Goal: Task Accomplishment & Management: Complete application form

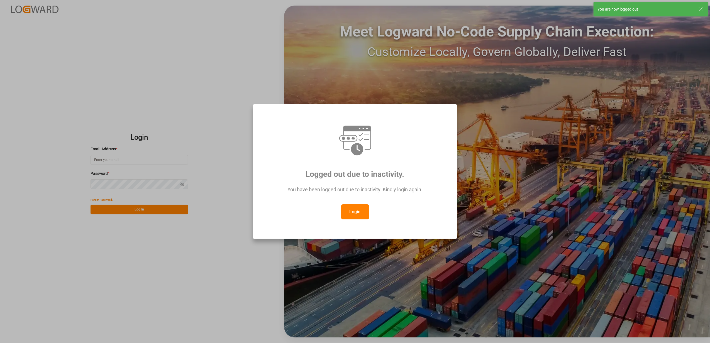
type input "faustine.gabilly@melitta.fr"
click at [361, 210] on button "Login" at bounding box center [355, 211] width 28 height 15
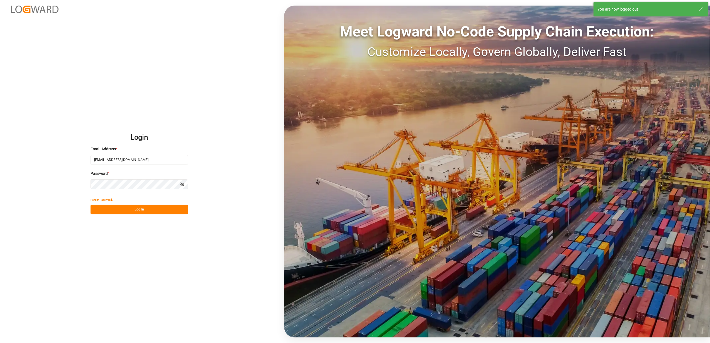
click at [140, 210] on button "Log In" at bounding box center [138, 210] width 97 height 10
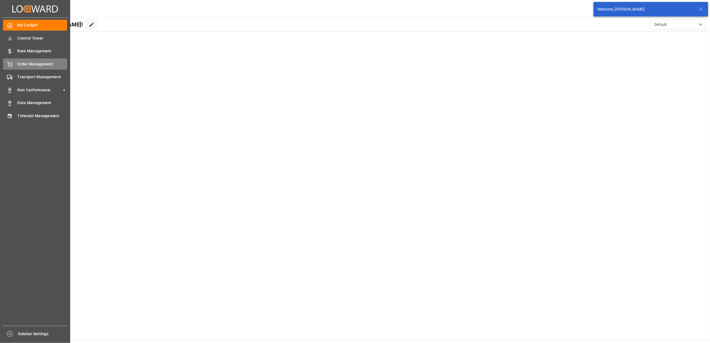
click at [7, 65] on icon at bounding box center [10, 65] width 6 height 6
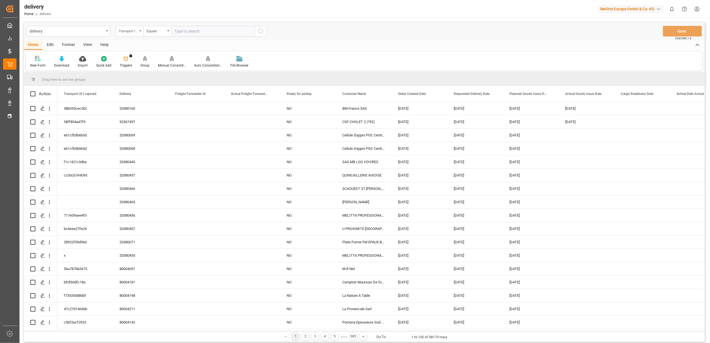
click at [138, 31] on div "Transport ID Logward" at bounding box center [130, 31] width 28 height 11
click at [139, 73] on div "Delivery" at bounding box center [157, 69] width 83 height 12
click at [188, 31] on input "text" at bounding box center [213, 31] width 84 height 11
type input "20380036"
click at [262, 31] on icon "search button" at bounding box center [260, 31] width 7 height 7
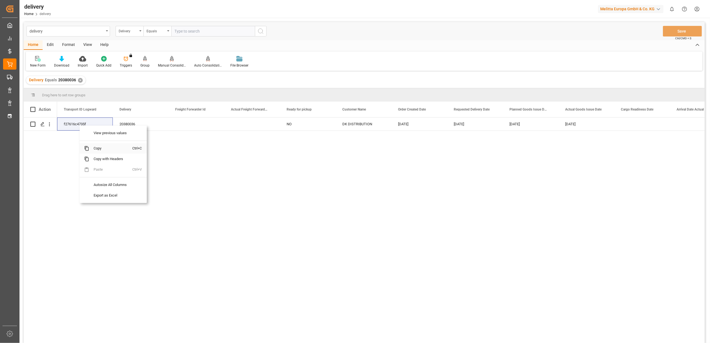
click at [101, 149] on span "Copy" at bounding box center [110, 148] width 43 height 11
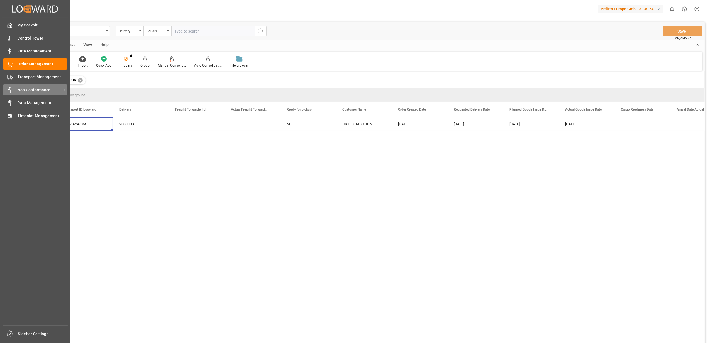
click at [24, 88] on span "Non Conformance" at bounding box center [40, 90] width 44 height 6
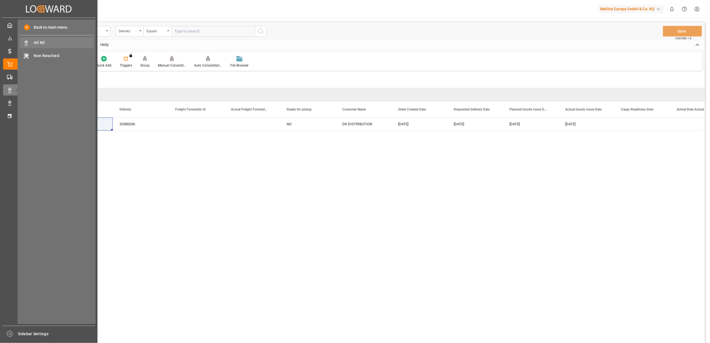
click at [42, 42] on span "All NC" at bounding box center [64, 43] width 60 height 6
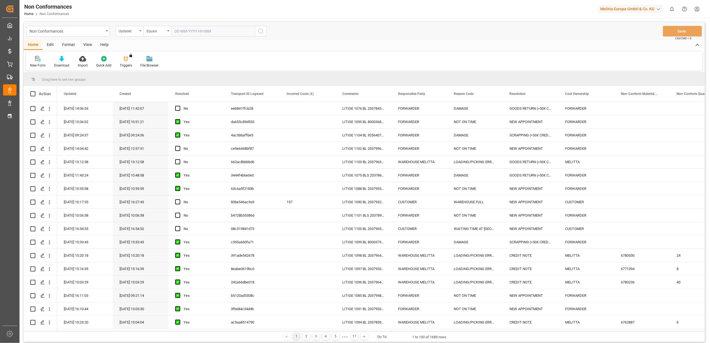
click at [40, 62] on div "New Form" at bounding box center [38, 62] width 24 height 12
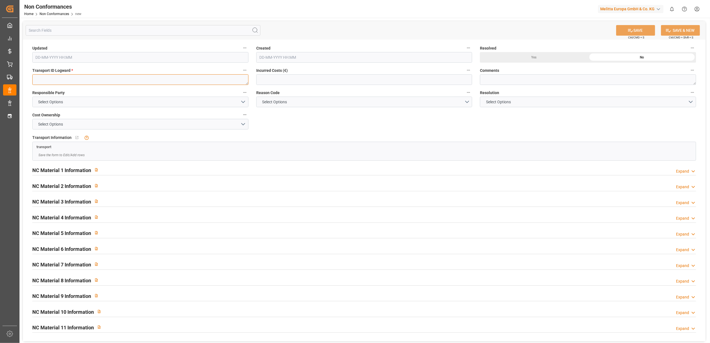
click at [182, 79] on textarea at bounding box center [140, 79] width 216 height 11
paste textarea "f27616c4735f"
type textarea "f27616c4735f"
click at [244, 101] on button "Select Options" at bounding box center [140, 102] width 216 height 11
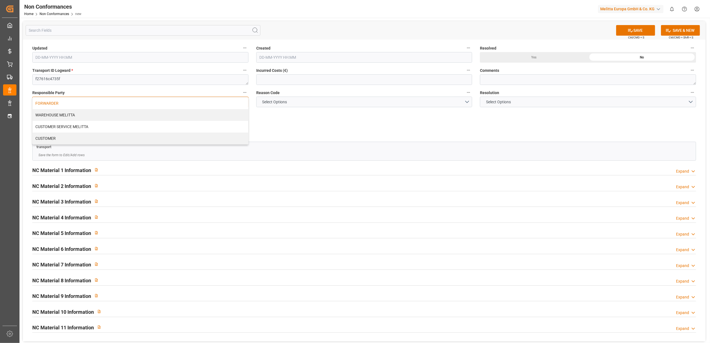
click at [195, 102] on div "FORWARDER" at bounding box center [140, 103] width 215 height 12
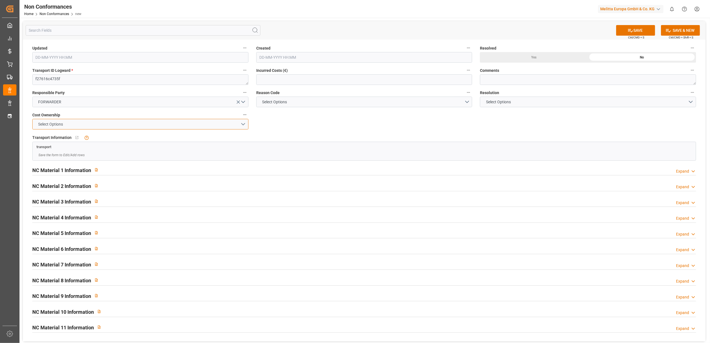
click at [244, 123] on button "Select Options" at bounding box center [140, 124] width 216 height 11
click at [231, 127] on div "FORWARDER" at bounding box center [140, 126] width 215 height 12
click at [465, 102] on button "Select Options" at bounding box center [364, 102] width 216 height 11
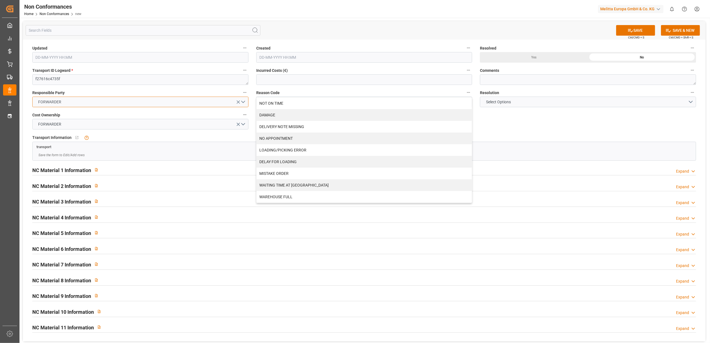
click at [241, 102] on button "FORWARDER" at bounding box center [140, 102] width 216 height 11
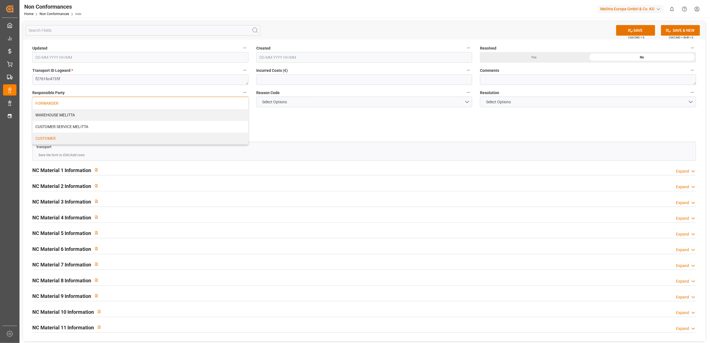
click at [163, 139] on div "CUSTOMER" at bounding box center [140, 139] width 215 height 12
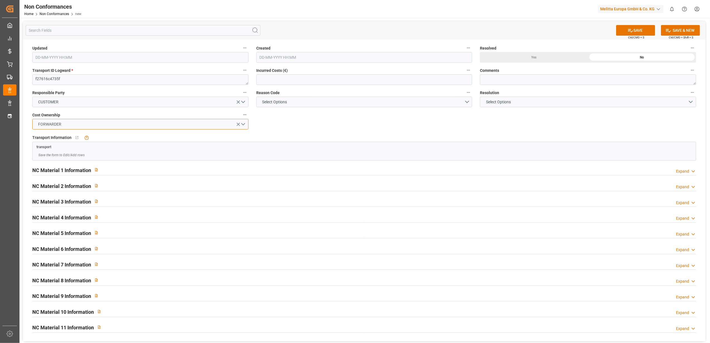
click at [242, 124] on button "FORWARDER" at bounding box center [140, 124] width 216 height 11
click at [216, 149] on div "CUSTOMER" at bounding box center [140, 149] width 215 height 12
click at [467, 101] on button "Select Options" at bounding box center [364, 102] width 216 height 11
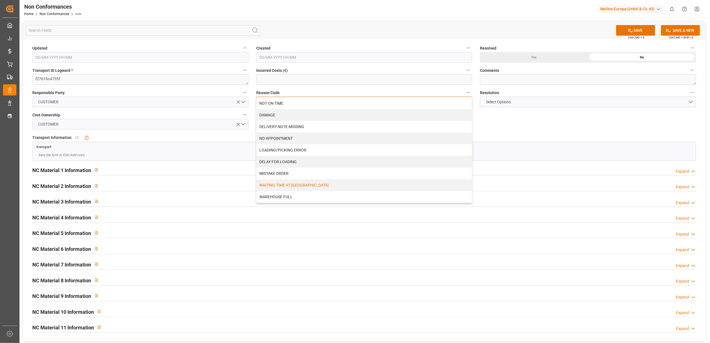
click at [312, 185] on div "WAITING TIME AT [GEOGRAPHIC_DATA]" at bounding box center [363, 185] width 215 height 12
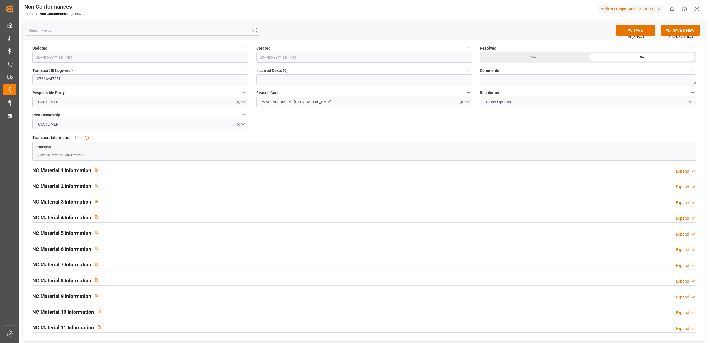
click at [690, 102] on button "Select Options" at bounding box center [588, 102] width 216 height 11
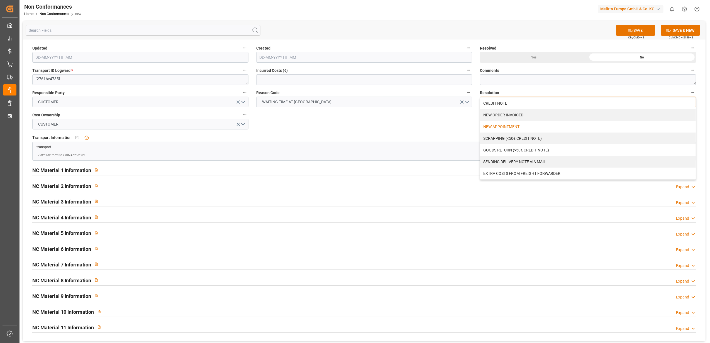
drag, startPoint x: 524, startPoint y: 113, endPoint x: 521, endPoint y: 125, distance: 12.2
click at [521, 125] on div "CREDIT NOTE NEW ORDER INVOICED NEW APPOINTMENT SCRAPPING (<50€ CREDIT NOTE) GOO…" at bounding box center [587, 138] width 215 height 82
click at [520, 126] on div "NEW APPOINTMENT" at bounding box center [587, 127] width 215 height 12
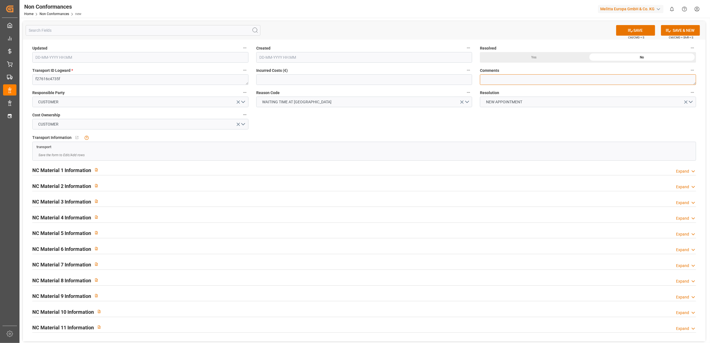
drag, startPoint x: 499, startPoint y: 79, endPoint x: 495, endPoint y: 61, distance: 19.1
click at [499, 77] on textarea at bounding box center [588, 79] width 216 height 11
type textarea "LITIGE 1105 BL 20380036 Non livré le 13/10 fermé //"
click at [643, 26] on button "SAVE" at bounding box center [635, 30] width 39 height 11
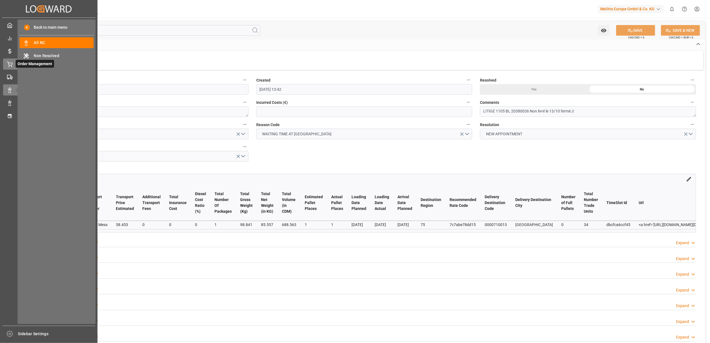
click at [11, 62] on icon at bounding box center [10, 65] width 6 height 6
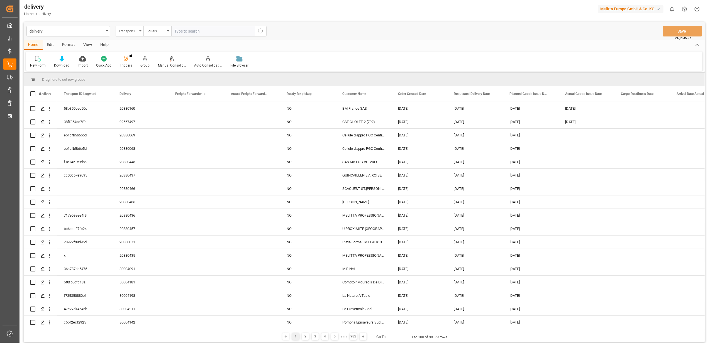
click at [140, 30] on icon "open menu" at bounding box center [140, 30] width 2 height 1
click at [140, 67] on div "Delivery" at bounding box center [157, 69] width 83 height 12
click at [214, 28] on input "text" at bounding box center [213, 31] width 84 height 11
type input "20380068"
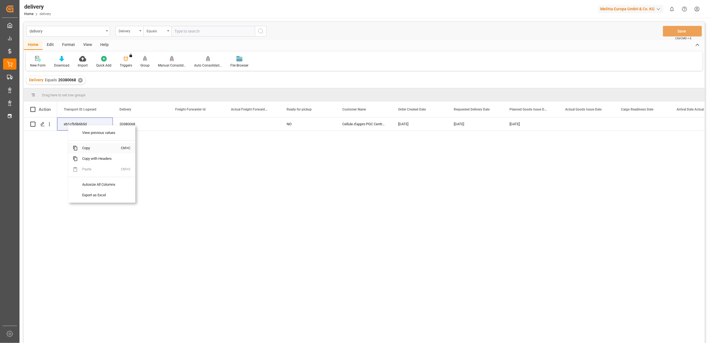
click at [86, 148] on span "Copy" at bounding box center [99, 148] width 43 height 11
click at [102, 146] on span "Copy" at bounding box center [107, 147] width 43 height 11
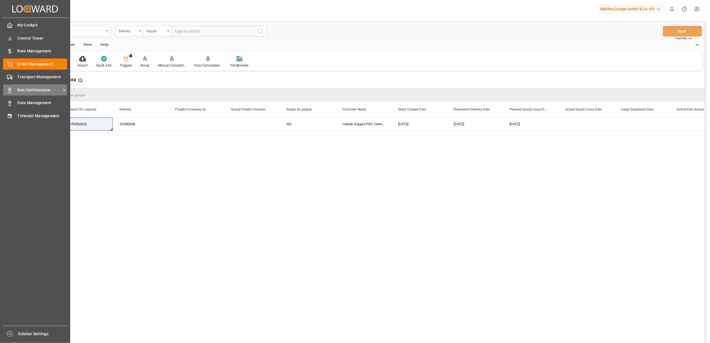
click at [26, 89] on span "Non Conformance" at bounding box center [40, 90] width 44 height 6
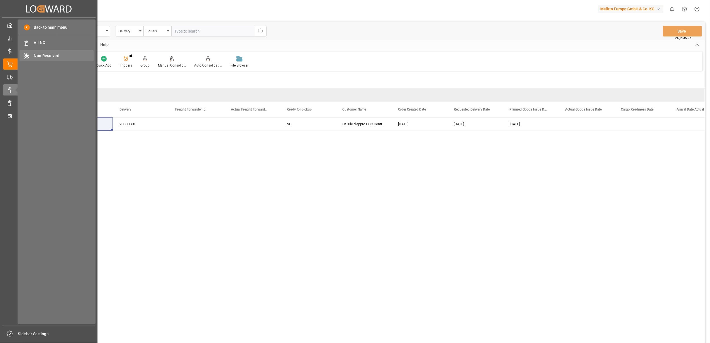
click at [50, 56] on span "Non Resolved" at bounding box center [64, 56] width 60 height 6
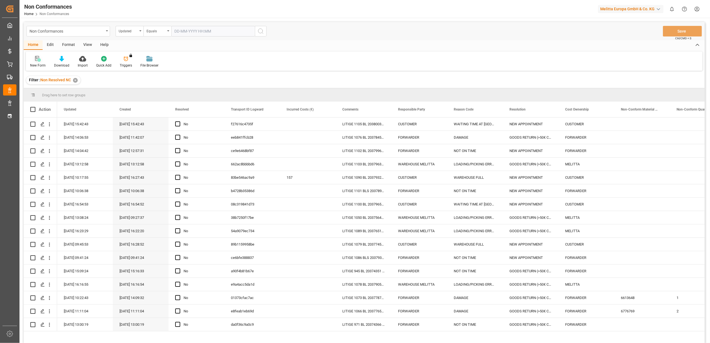
click at [36, 60] on icon at bounding box center [38, 59] width 6 height 6
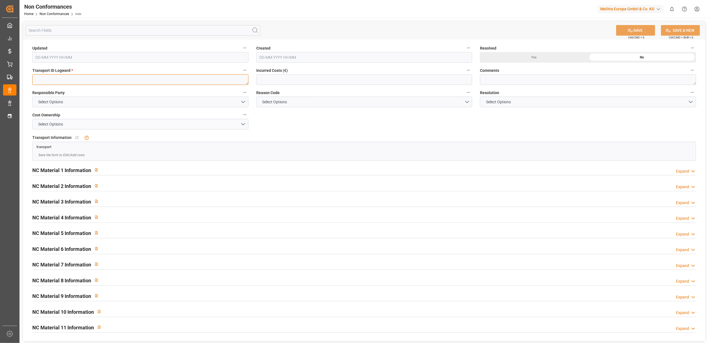
click at [143, 83] on textarea at bounding box center [140, 79] width 216 height 11
paste textarea "eb1cfb5b6b5d"
type textarea "eb1cfb5b6b5d"
click at [246, 101] on button "Select Options" at bounding box center [140, 102] width 216 height 11
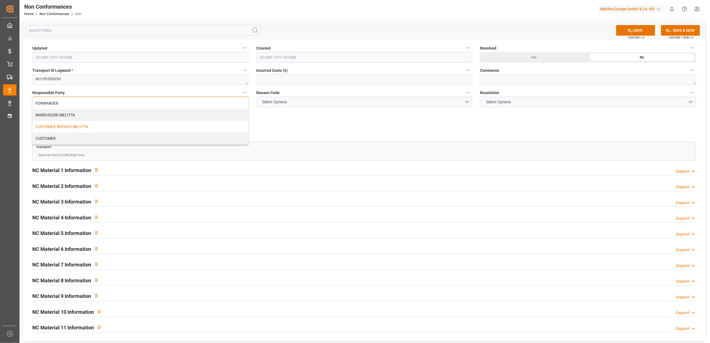
click at [221, 124] on div "CUSTOMER SERVICE MELITTA" at bounding box center [140, 127] width 215 height 12
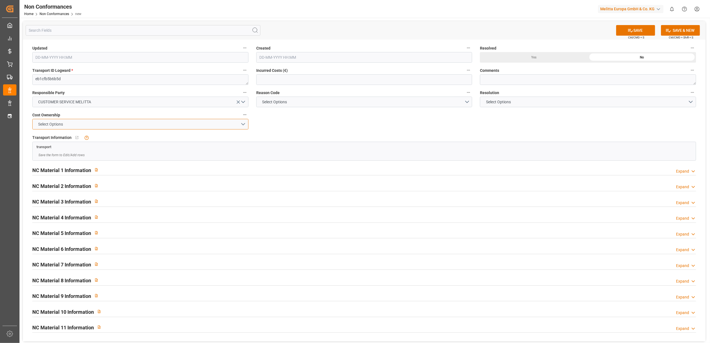
click at [243, 124] on button "Select Options" at bounding box center [140, 124] width 216 height 11
click at [224, 138] on div "MELITTA" at bounding box center [140, 137] width 215 height 12
click at [465, 101] on button "Select Options" at bounding box center [364, 102] width 216 height 11
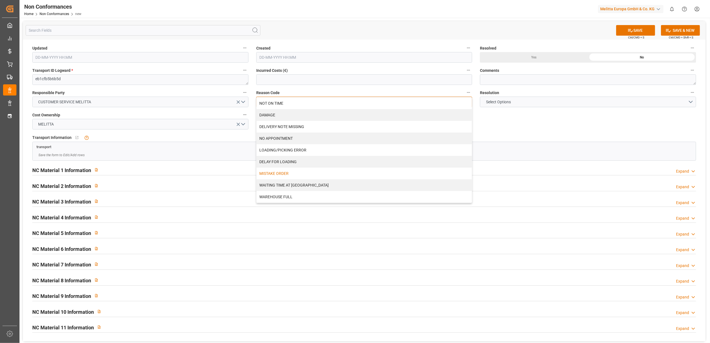
click at [342, 176] on div "MISTAKE ORDER" at bounding box center [363, 174] width 215 height 12
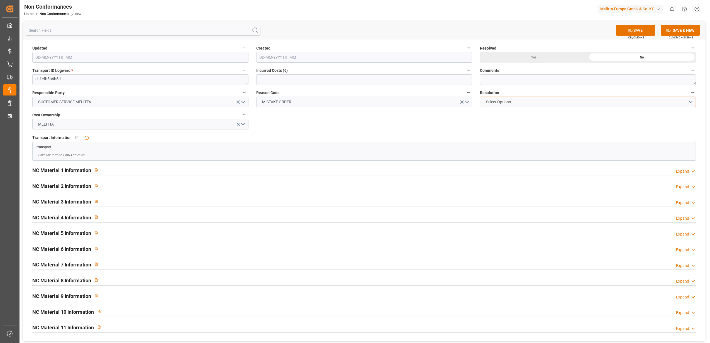
click at [692, 103] on button "Select Options" at bounding box center [588, 102] width 216 height 11
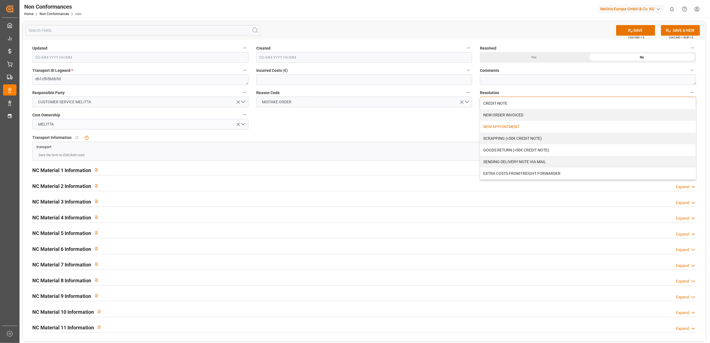
click at [576, 130] on div "NEW APPOINTMENT" at bounding box center [587, 127] width 215 height 12
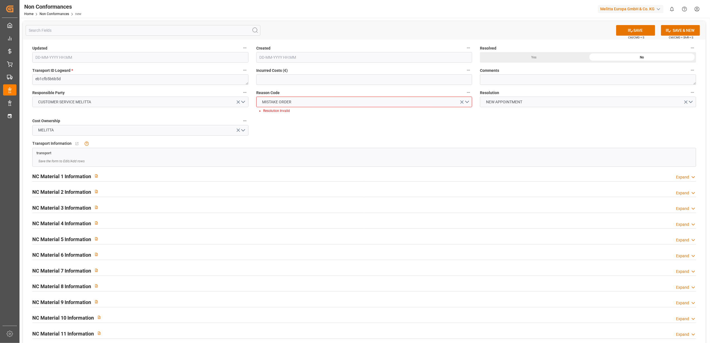
click at [560, 85] on div "Comments" at bounding box center [588, 76] width 224 height 22
click at [535, 81] on textarea at bounding box center [588, 79] width 216 height 11
click at [464, 102] on icon "open menu" at bounding box center [462, 102] width 6 height 6
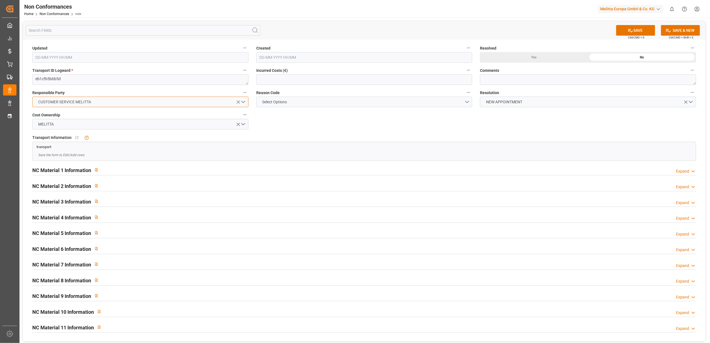
click at [245, 100] on button "CUSTOMER SERVICE MELITTA" at bounding box center [140, 102] width 216 height 11
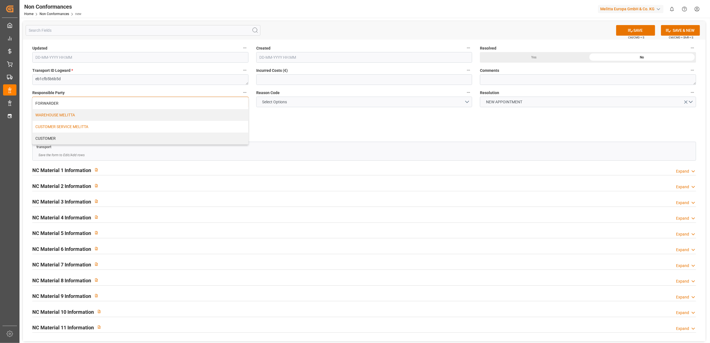
click at [108, 114] on div "WAREHOUSE MELITTA" at bounding box center [140, 115] width 215 height 12
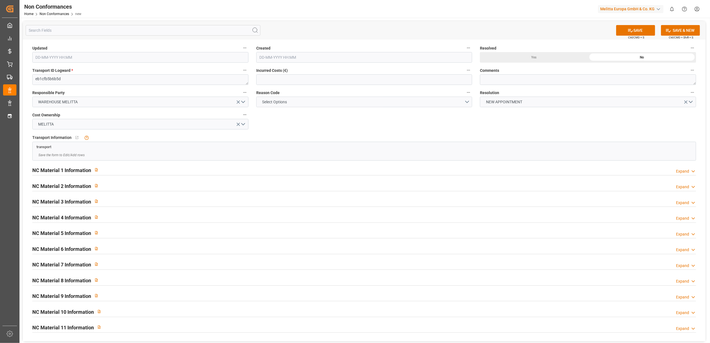
click at [364, 119] on div "Updated Created Resolved Yes No Transport ID Logward * eb1cfb5b6b5d Incurred Co…" at bounding box center [364, 191] width 682 height 302
click at [467, 101] on button "Select Options" at bounding box center [364, 102] width 216 height 11
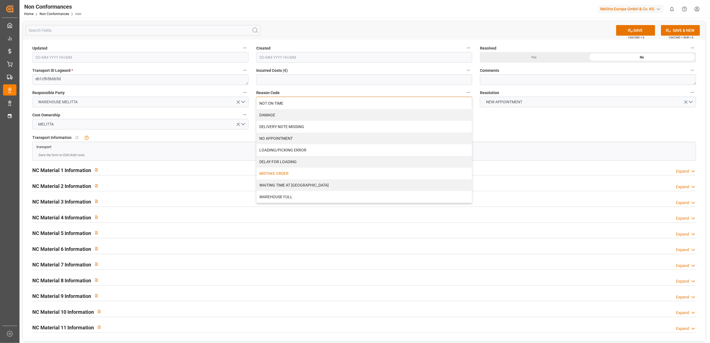
click at [295, 175] on div "MISTAKE ORDER" at bounding box center [363, 174] width 215 height 12
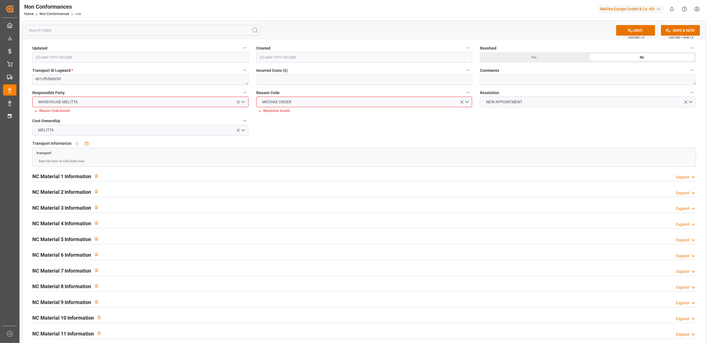
click at [424, 128] on div "Updated Created Resolved Yes No Transport ID Logward * eb1cfb5b6b5d Incurred Co…" at bounding box center [364, 194] width 682 height 308
click at [316, 133] on div "Updated Created Resolved Yes No Transport ID Logward * eb1cfb5b6b5d Incurred Co…" at bounding box center [364, 194] width 682 height 308
click at [243, 100] on button "WAREHOUSE MELITTA" at bounding box center [140, 102] width 216 height 11
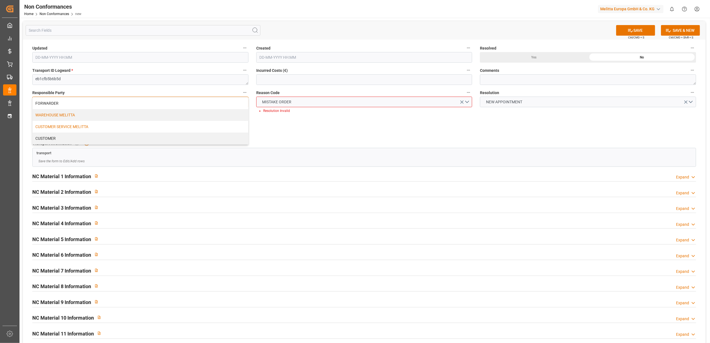
click at [111, 129] on div "CUSTOMER SERVICE MELITTA" at bounding box center [140, 127] width 215 height 12
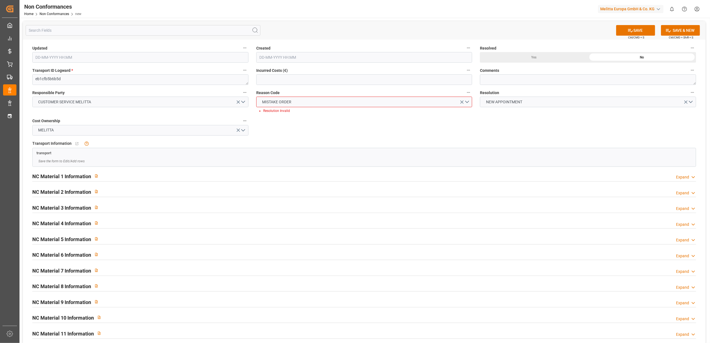
click at [302, 117] on div "Updated Created Resolved Yes No Transport ID Logward * eb1cfb5b6b5d Incurred Co…" at bounding box center [364, 194] width 682 height 308
click at [242, 104] on button "CUSTOMER SERVICE MELITTA" at bounding box center [140, 102] width 216 height 11
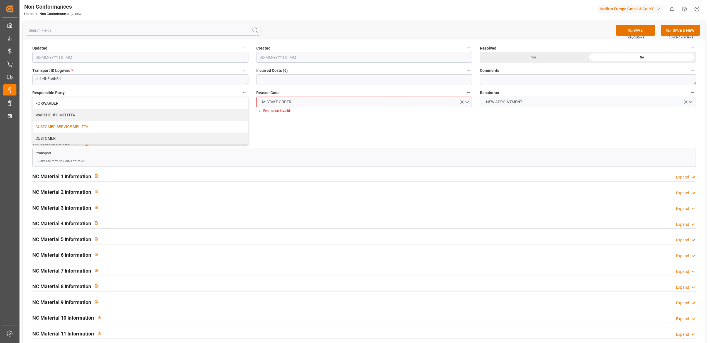
click at [435, 122] on div "Updated Created Resolved Yes No Transport ID Logward * eb1cfb5b6b5d Incurred Co…" at bounding box center [364, 194] width 682 height 308
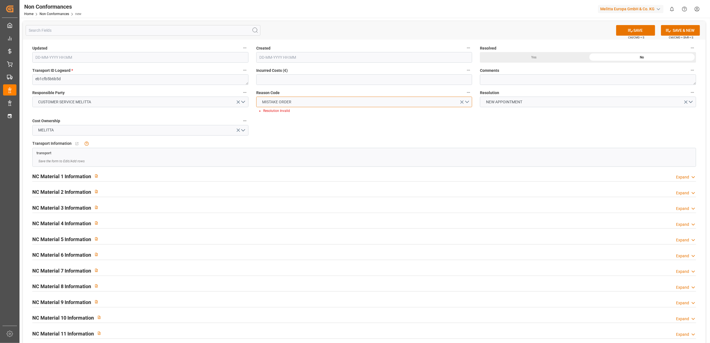
click at [465, 102] on button "MISTAKE ORDER" at bounding box center [364, 102] width 216 height 11
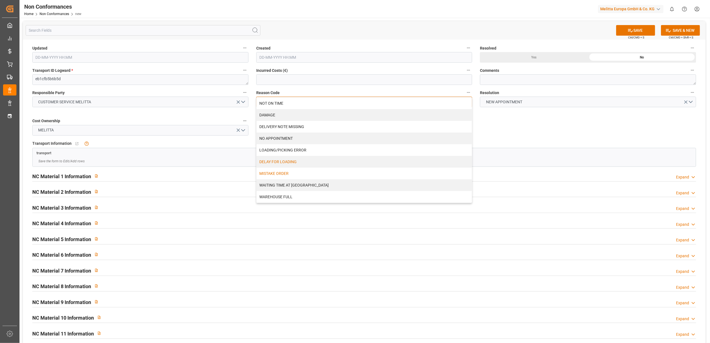
click at [362, 162] on div "DELAY FOR LOADING" at bounding box center [363, 162] width 215 height 12
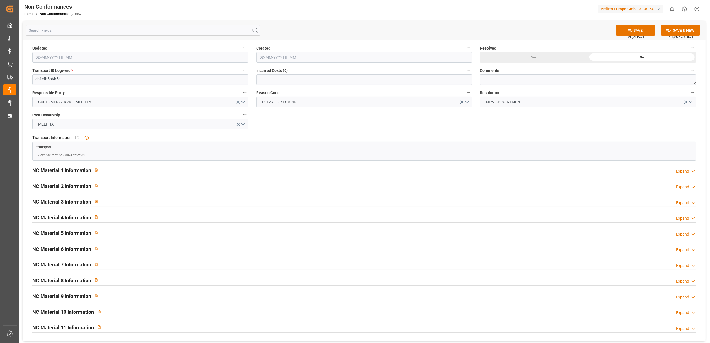
click at [640, 126] on div "Updated Created Resolved Yes No Transport ID Logward * eb1cfb5b6b5d Incurred Co…" at bounding box center [364, 191] width 682 height 302
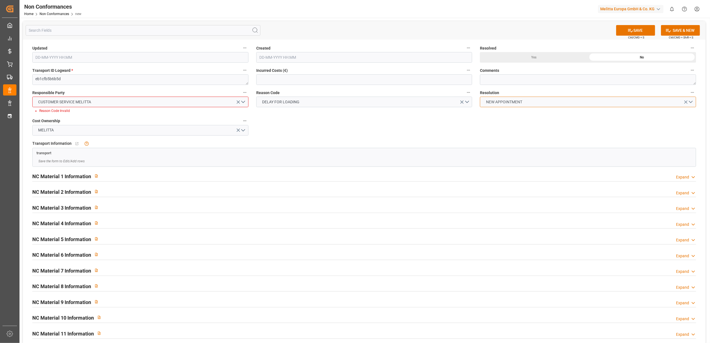
click at [690, 102] on button "NEW APPOINTMENT" at bounding box center [588, 102] width 216 height 11
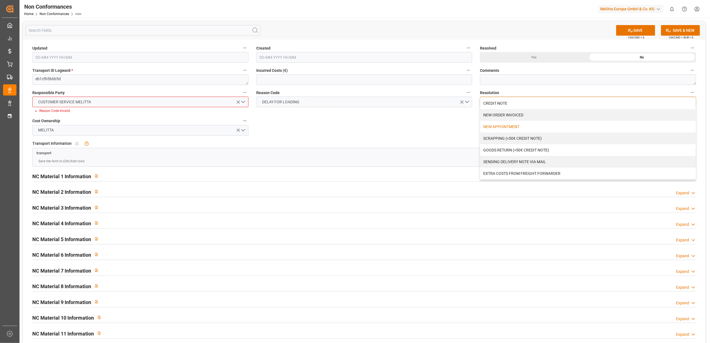
click at [532, 127] on div "NEW APPOINTMENT" at bounding box center [587, 127] width 215 height 12
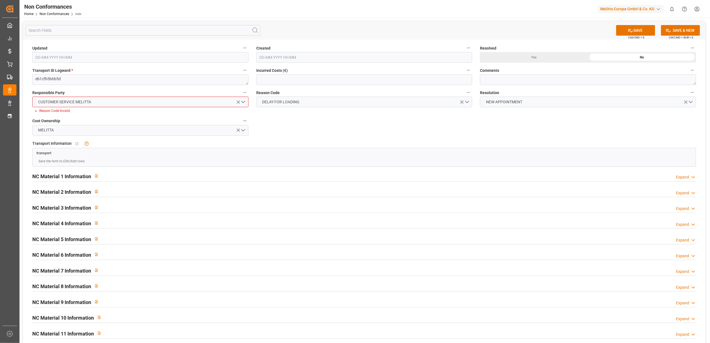
click at [420, 129] on div "Updated Created Resolved Yes No Transport ID Logward * eb1cfb5b6b5d Incurred Co…" at bounding box center [364, 194] width 682 height 308
click at [244, 102] on button "CUSTOMER SERVICE MELITTA" at bounding box center [140, 102] width 216 height 11
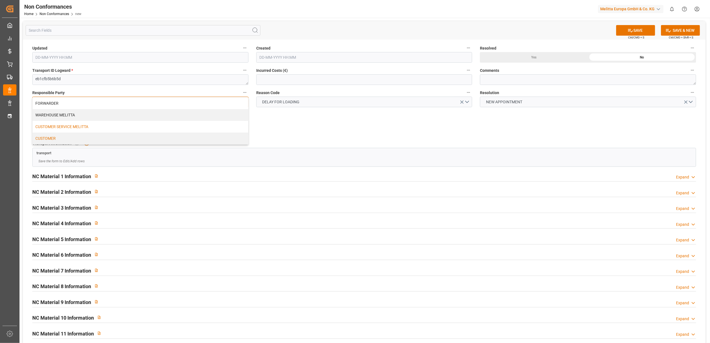
click at [183, 141] on div "CUSTOMER" at bounding box center [140, 139] width 215 height 12
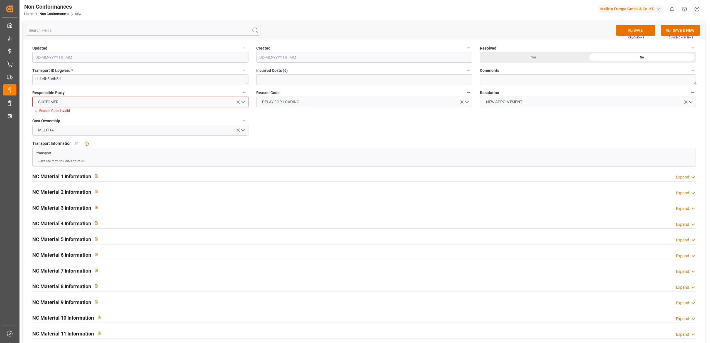
click at [337, 129] on div "Updated Created Resolved Yes No Transport ID Logward * eb1cfb5b6b5d Incurred Co…" at bounding box center [364, 194] width 682 height 308
click at [243, 100] on button "CUSTOMER" at bounding box center [140, 102] width 216 height 11
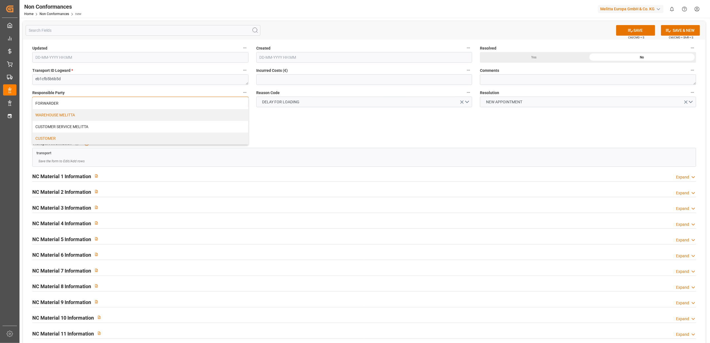
click at [217, 116] on div "WAREHOUSE MELITTA" at bounding box center [140, 115] width 215 height 12
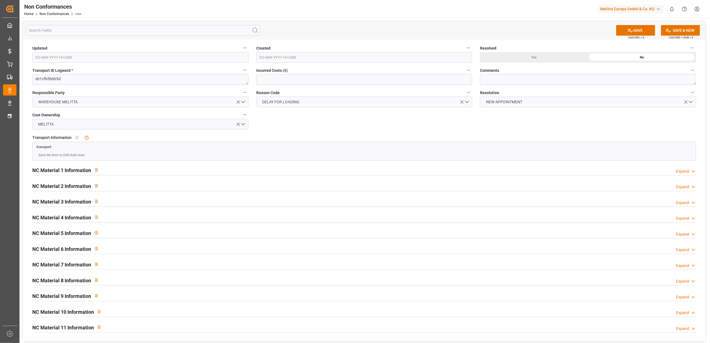
click at [361, 116] on div "Updated Created Resolved Yes No Transport ID Logward * eb1cfb5b6b5d Incurred Co…" at bounding box center [364, 191] width 682 height 302
click at [511, 78] on textarea at bounding box center [588, 79] width 216 height 11
click at [552, 78] on textarea "LITIGE 1106 BLS 20380068 / 20380069 92565916" at bounding box center [588, 79] width 216 height 11
click at [612, 77] on textarea "LITIGE 1106 BLS 20380068 / 20380069 / 92565916" at bounding box center [588, 79] width 216 height 11
type textarea "LITIGE 1106 BLS 20380068 / 20380069 / 92565916 Ne pourra pas être livré le 15/1…"
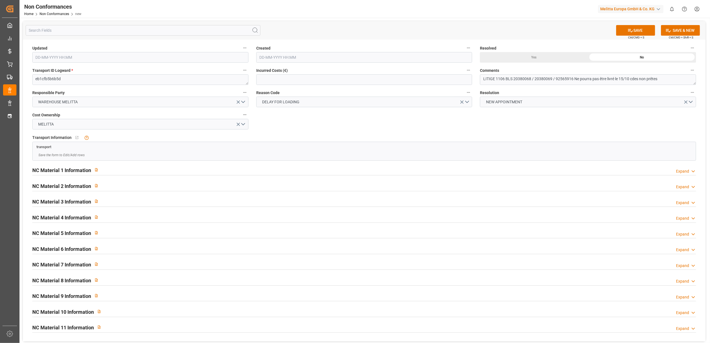
drag, startPoint x: 567, startPoint y: 122, endPoint x: 570, endPoint y: 112, distance: 10.9
click at [567, 124] on div "Updated Created Resolved Yes No Transport ID Logward * eb1cfb5b6b5d Incurred Co…" at bounding box center [364, 191] width 682 height 302
click at [638, 28] on button "SAVE" at bounding box center [635, 30] width 39 height 11
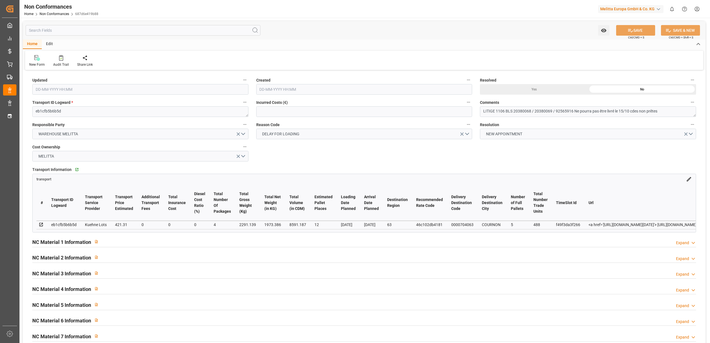
type input "14-10-2025 13:51"
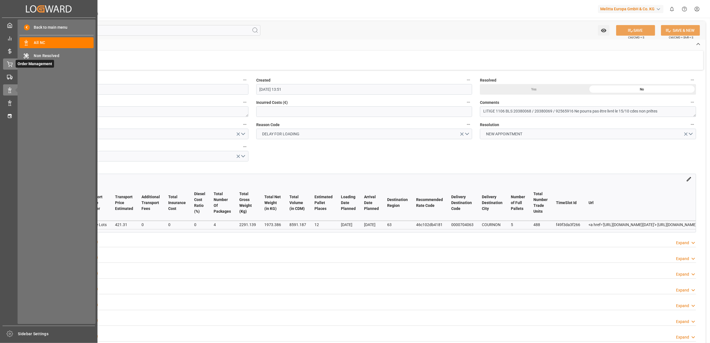
click at [12, 64] on icon at bounding box center [9, 64] width 5 height 4
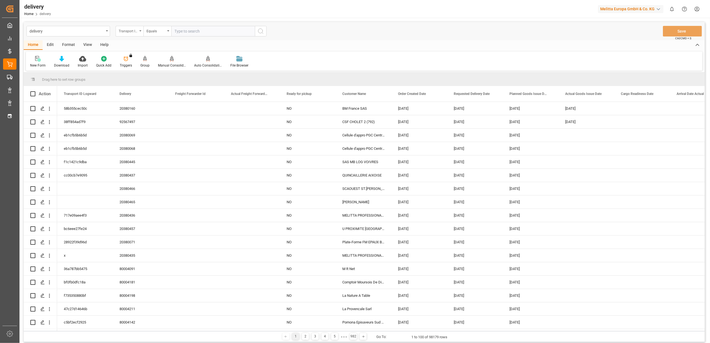
click at [140, 31] on icon "open menu" at bounding box center [140, 30] width 2 height 1
click at [138, 68] on div "Delivery" at bounding box center [157, 69] width 83 height 12
click at [198, 28] on input "text" at bounding box center [213, 31] width 84 height 11
type input "20379333"
click at [259, 32] on icon "search button" at bounding box center [260, 31] width 7 height 7
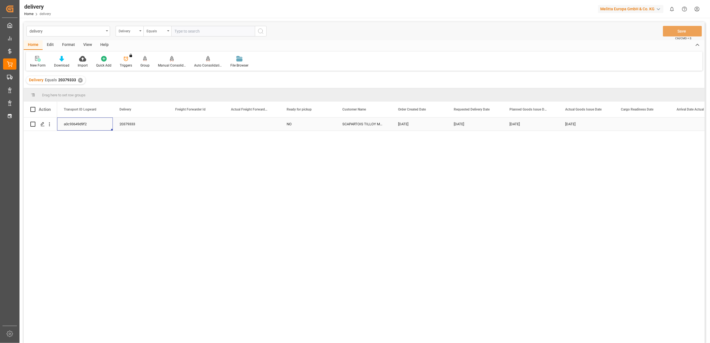
click at [73, 123] on div "a0c93649d9f2" at bounding box center [85, 123] width 56 height 13
click at [95, 145] on span "Copy" at bounding box center [104, 146] width 43 height 11
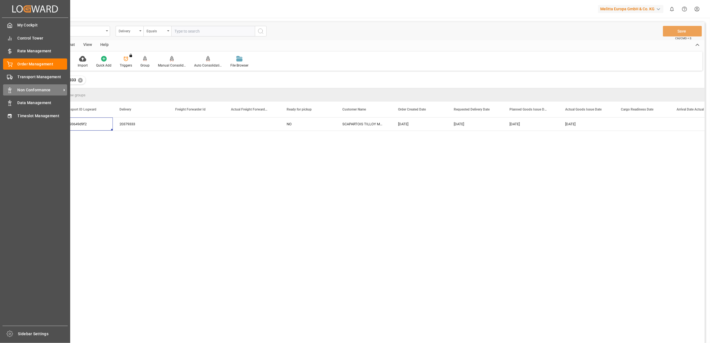
click at [35, 89] on span "Non Conformance" at bounding box center [40, 90] width 44 height 6
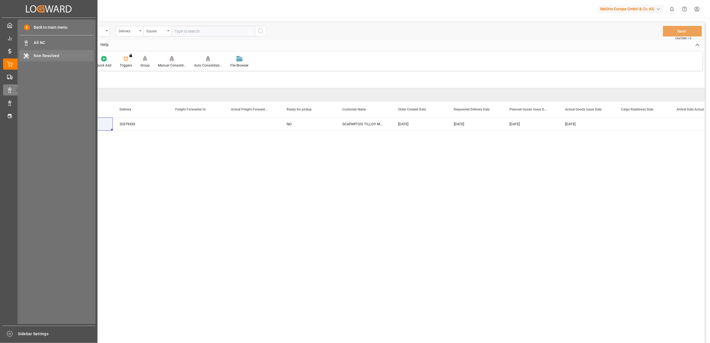
click at [46, 57] on span "Non Resolved" at bounding box center [64, 56] width 60 height 6
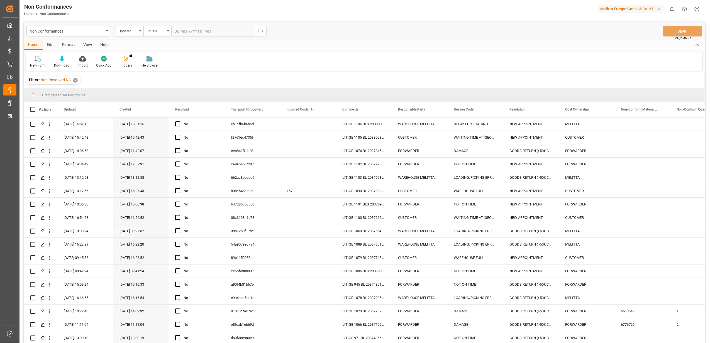
click at [41, 57] on div at bounding box center [38, 59] width 16 height 6
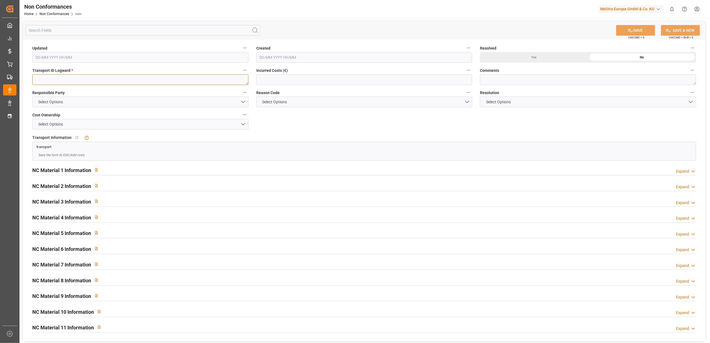
click at [78, 79] on textarea at bounding box center [140, 79] width 216 height 11
paste textarea "a0c93649d9f2"
type textarea "a0c93649d9f2"
click at [243, 100] on button "Select Options" at bounding box center [140, 102] width 216 height 11
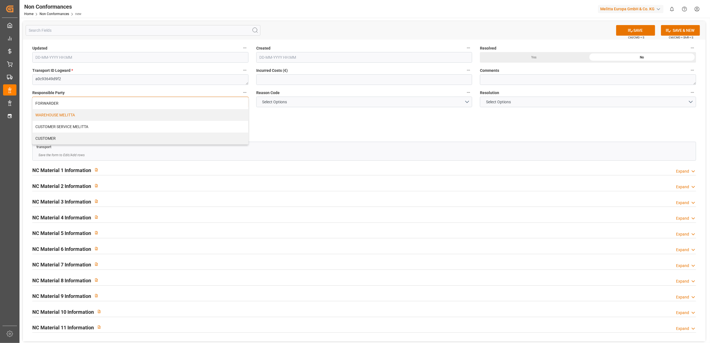
click at [140, 117] on div "WAREHOUSE MELITTA" at bounding box center [140, 115] width 215 height 12
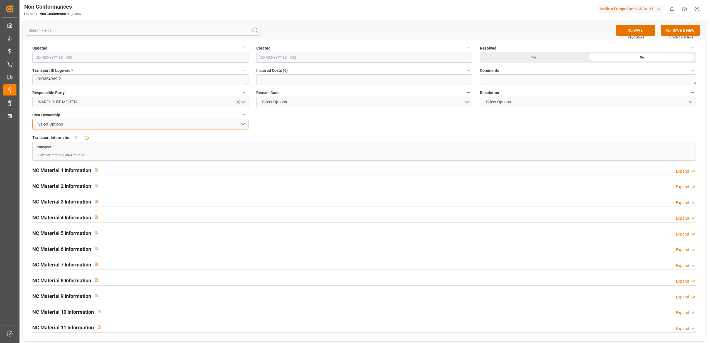
click at [245, 125] on button "Select Options" at bounding box center [140, 124] width 216 height 11
click at [216, 141] on div "MELITTA" at bounding box center [140, 137] width 215 height 12
click at [466, 101] on button "Select Options" at bounding box center [364, 102] width 216 height 11
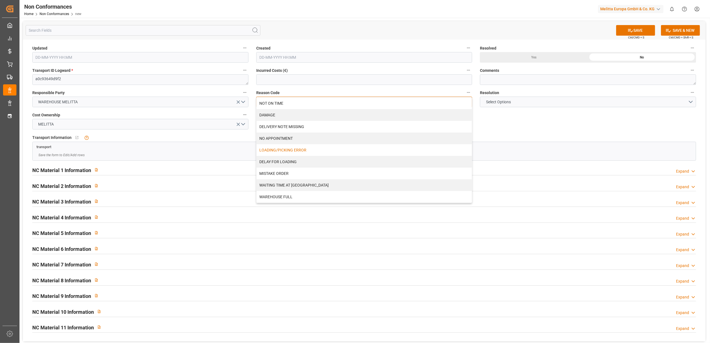
click at [283, 151] on div "LOADING/PICKING ERROR" at bounding box center [363, 150] width 215 height 12
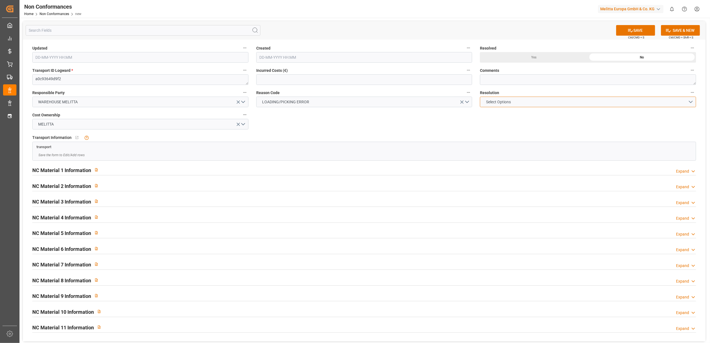
click at [690, 102] on button "Select Options" at bounding box center [588, 102] width 216 height 11
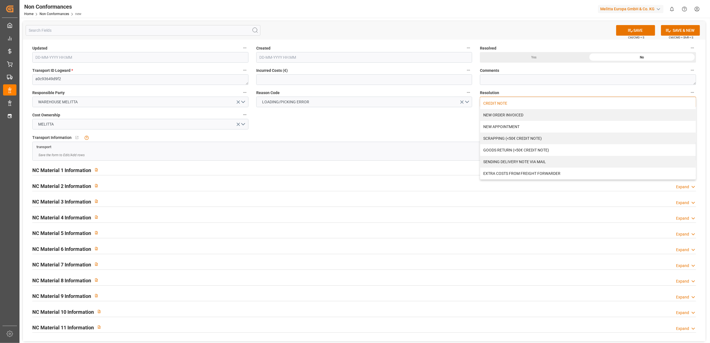
click at [520, 104] on div "CREDIT NOTE" at bounding box center [587, 103] width 215 height 12
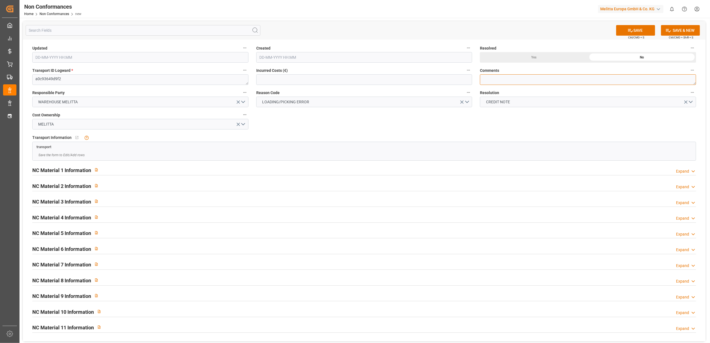
click at [501, 77] on textarea at bounding box center [588, 79] width 216 height 11
type textarea "LITIGE 1107 BL 20379333 Manque 1 colis film"
click at [527, 55] on div "Yes" at bounding box center [534, 57] width 108 height 11
click at [688, 168] on div "Expand" at bounding box center [682, 171] width 13 height 6
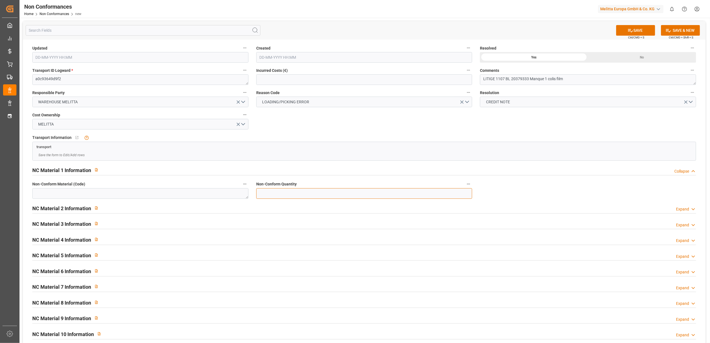
click at [305, 193] on input "text" at bounding box center [364, 193] width 216 height 11
type input "24"
click at [191, 193] on textarea at bounding box center [140, 193] width 216 height 11
type textarea "6743727"
click at [631, 31] on icon at bounding box center [630, 31] width 6 height 6
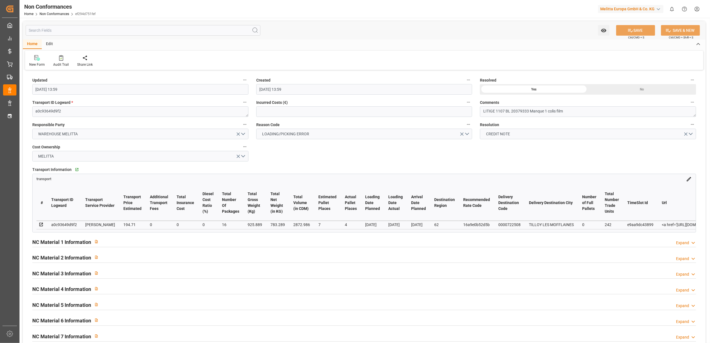
click at [511, 2] on div "Non Conformances Home Non Conformances ef294d751fef Melitta Europa GmbH & Co. K…" at bounding box center [363, 9] width 694 height 18
